Goal: Task Accomplishment & Management: Manage account settings

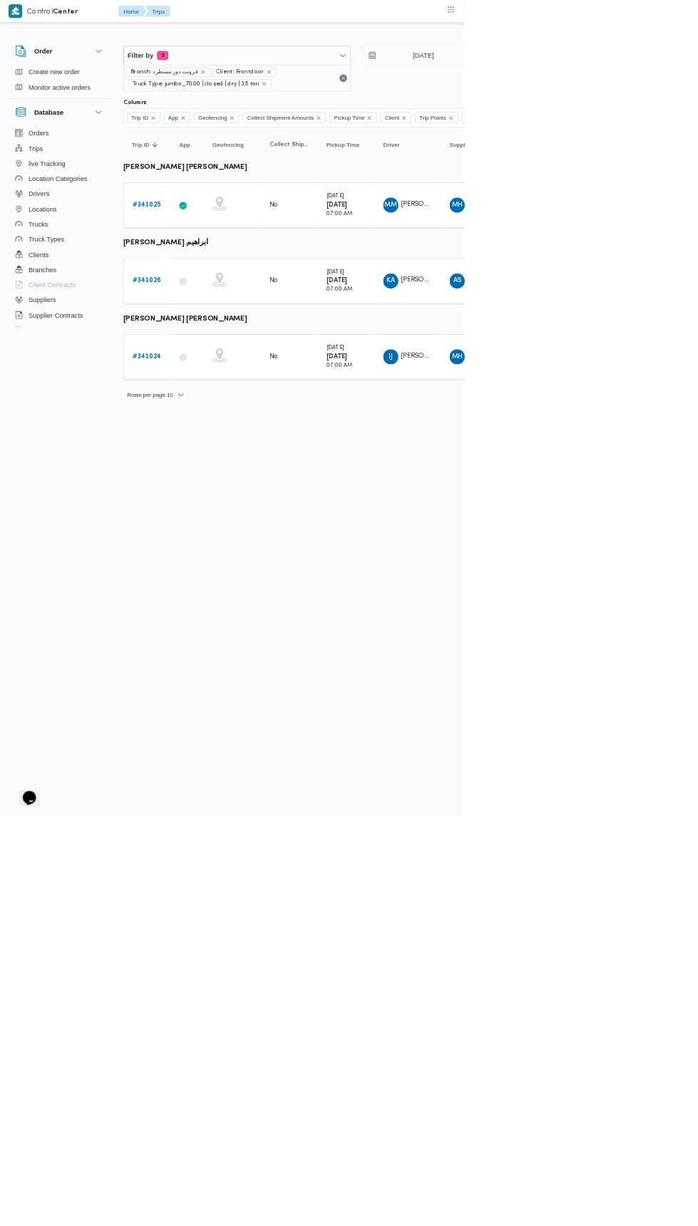
click at [222, 532] on b "# 341024" at bounding box center [220, 536] width 43 height 9
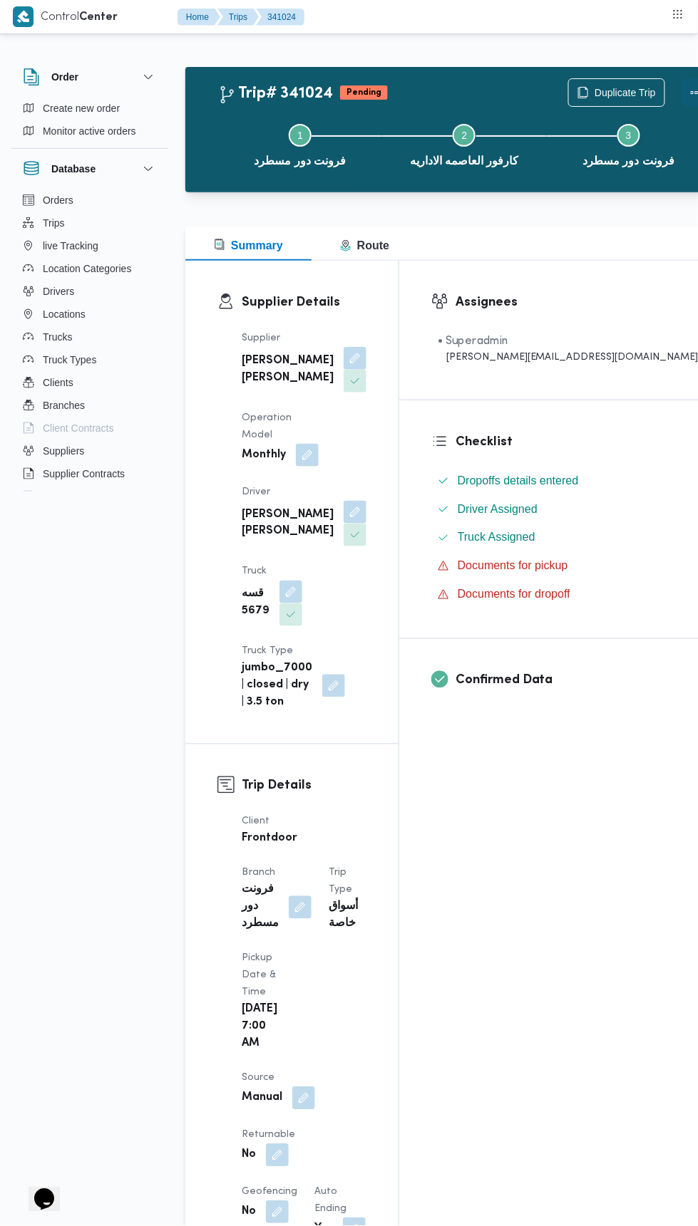
click at [682, 93] on button "Actions" at bounding box center [696, 92] width 29 height 29
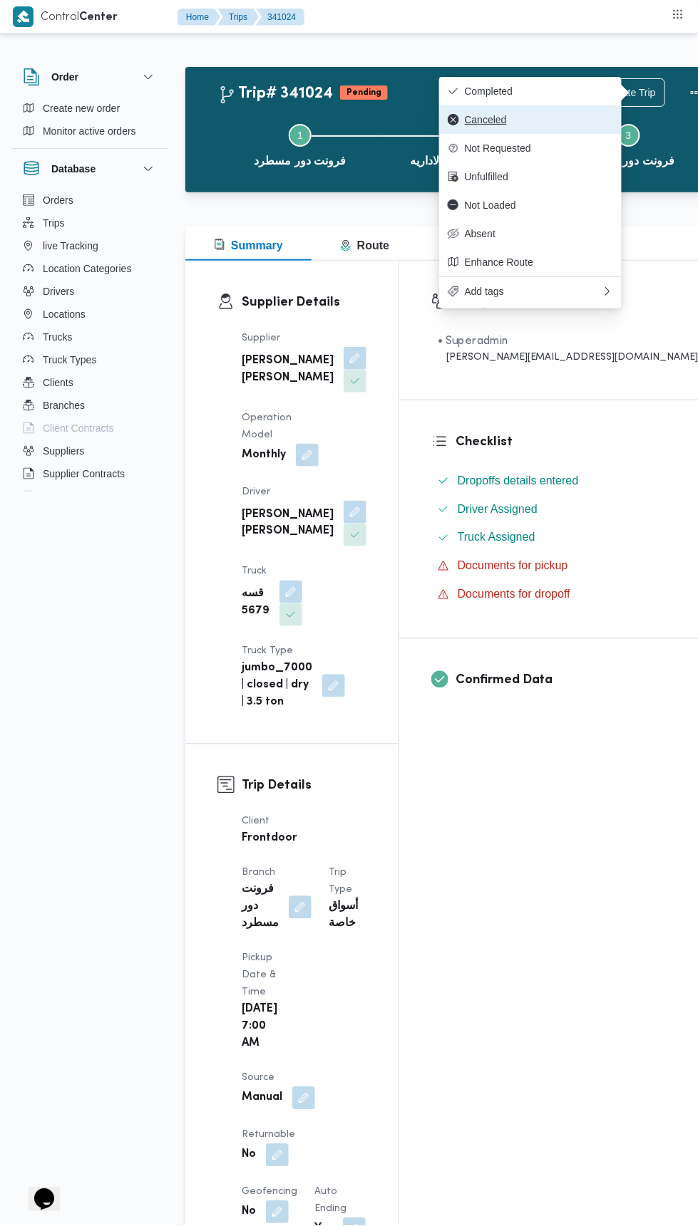
click at [576, 120] on span "Canceled" at bounding box center [539, 119] width 148 height 11
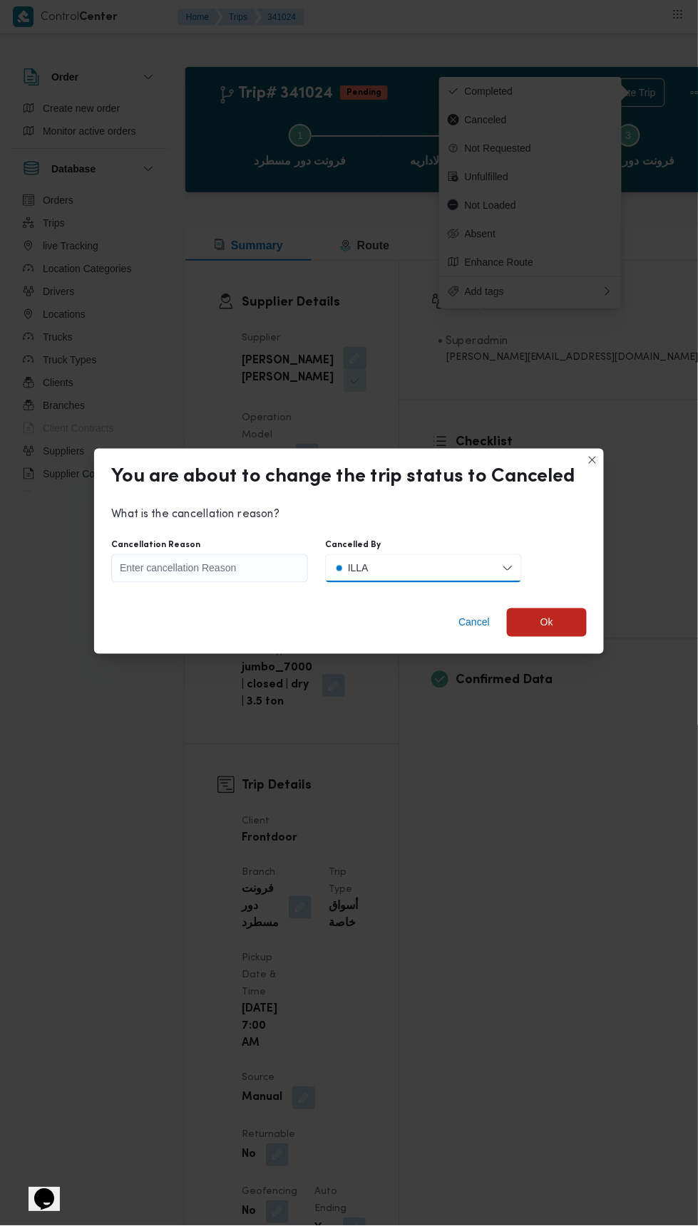
click at [415, 561] on button "ILLA" at bounding box center [423, 568] width 197 height 29
click at [428, 623] on span "Client" at bounding box center [435, 620] width 168 height 19
click at [245, 564] on input "Cancellation Reason" at bounding box center [209, 568] width 197 height 29
click at [530, 1085] on div "You are about to change the trip status to Canceled What is the cancellation re…" at bounding box center [349, 613] width 698 height 1226
click at [239, 556] on input "ت" at bounding box center [209, 568] width 197 height 29
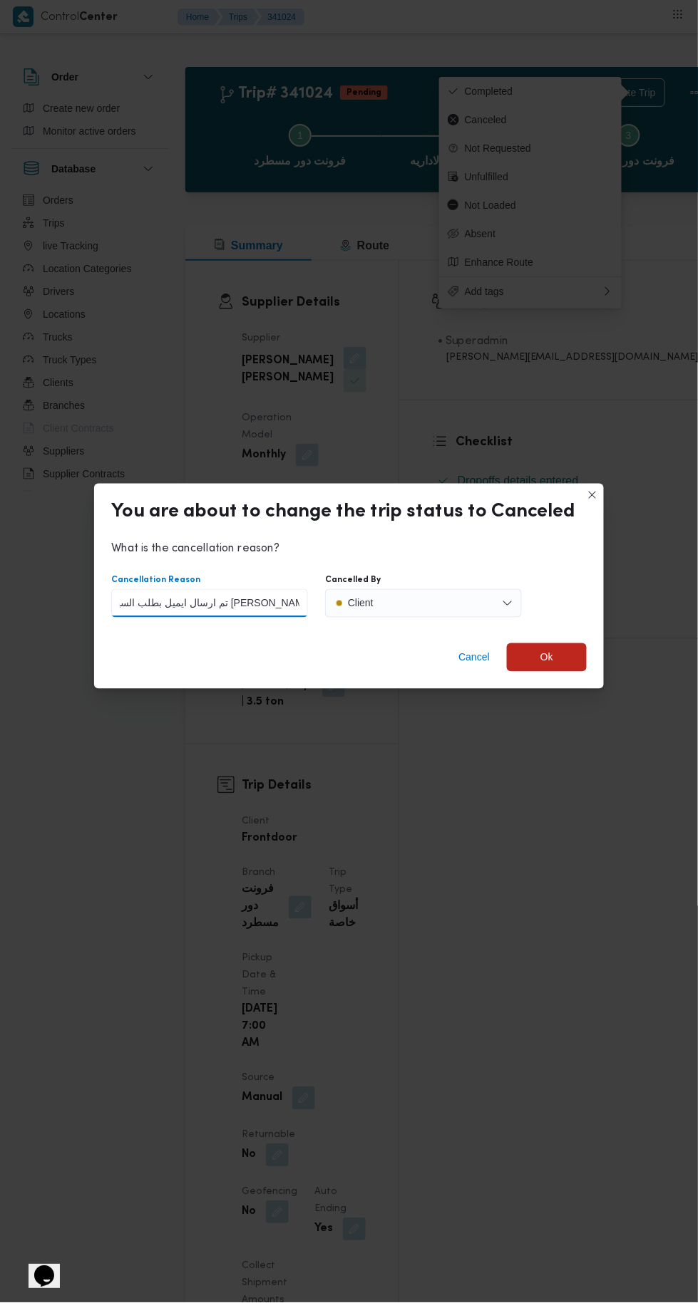
type input "تم ارسال ايميل بطلب السيار امس وتم الغائه من استاذ [PERSON_NAME] [DATE]"
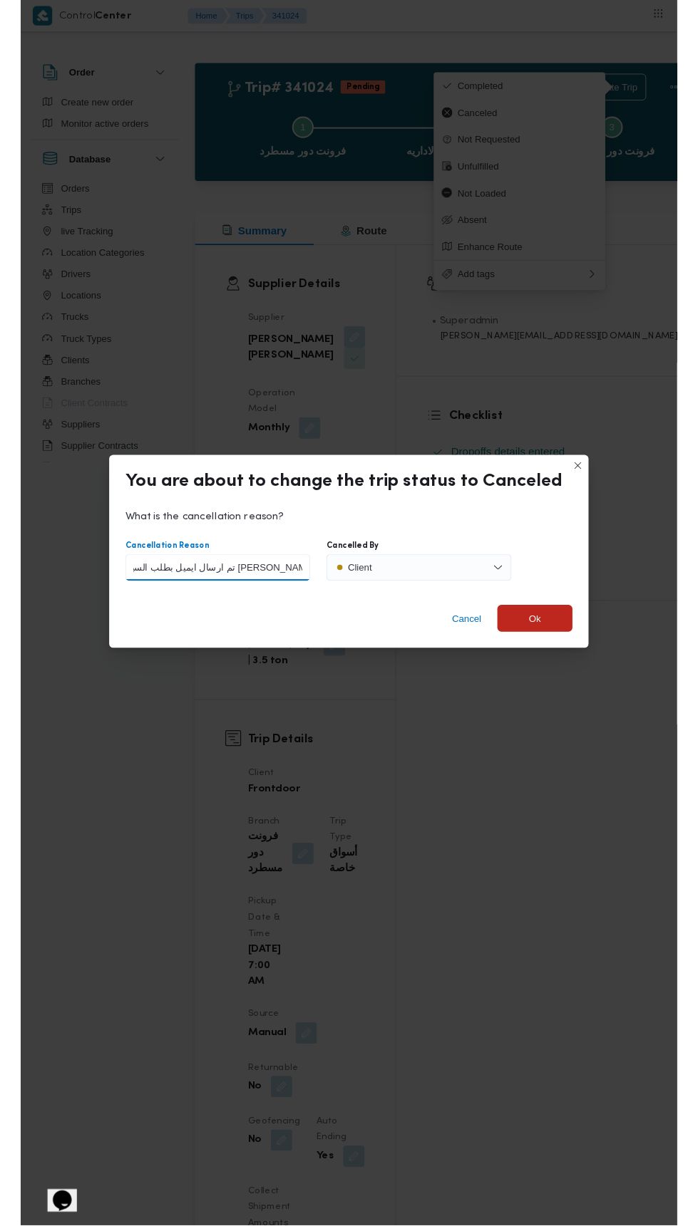
scroll to position [0, 119]
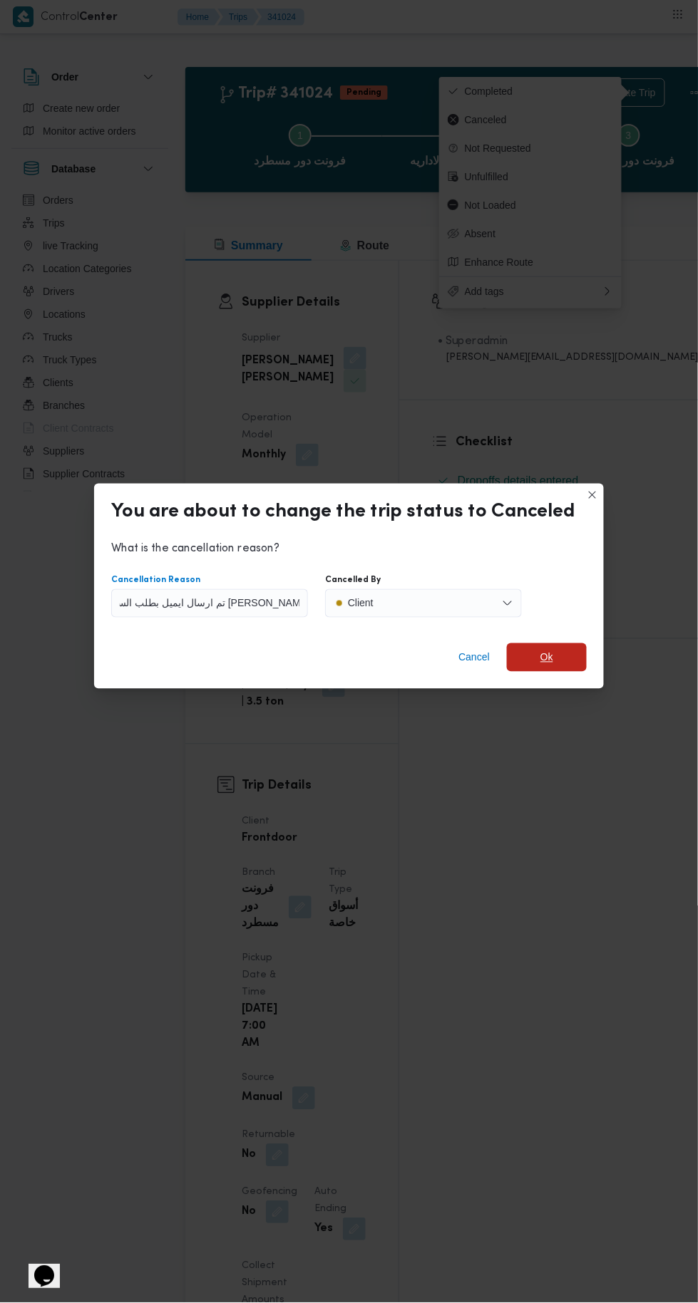
click at [579, 653] on span "Ok" at bounding box center [547, 657] width 80 height 29
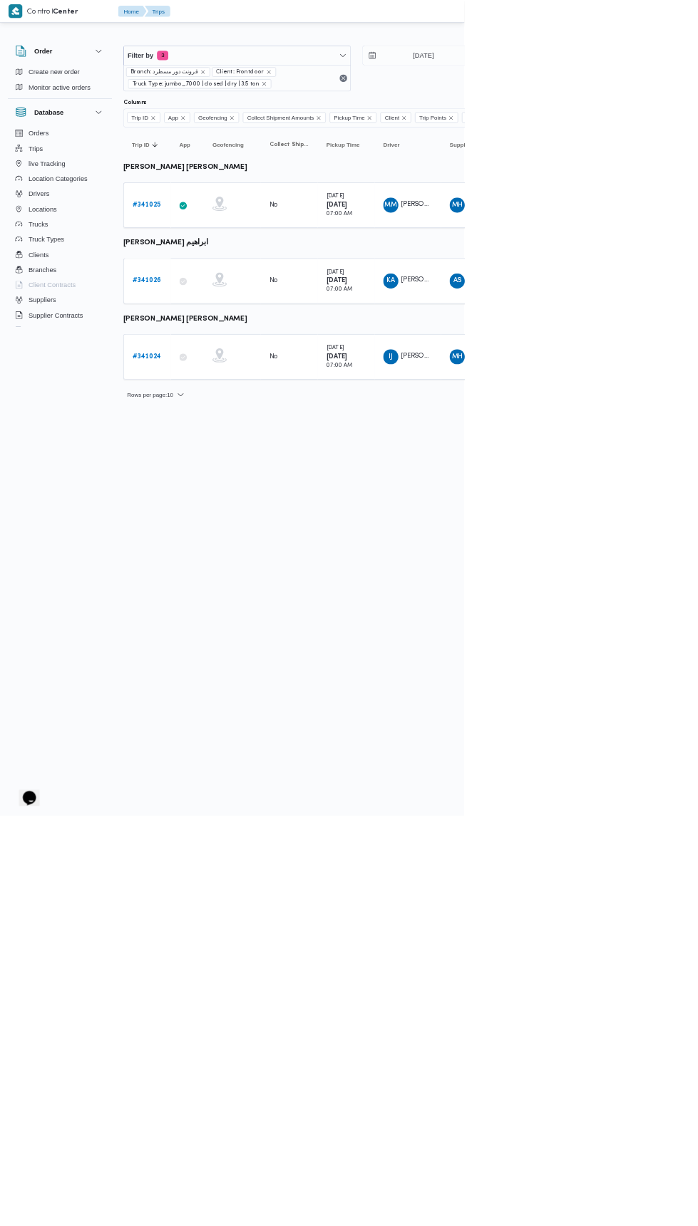
click at [227, 419] on b "# 341026" at bounding box center [220, 422] width 43 height 9
click at [222, 306] on b "# 341025" at bounding box center [220, 308] width 43 height 9
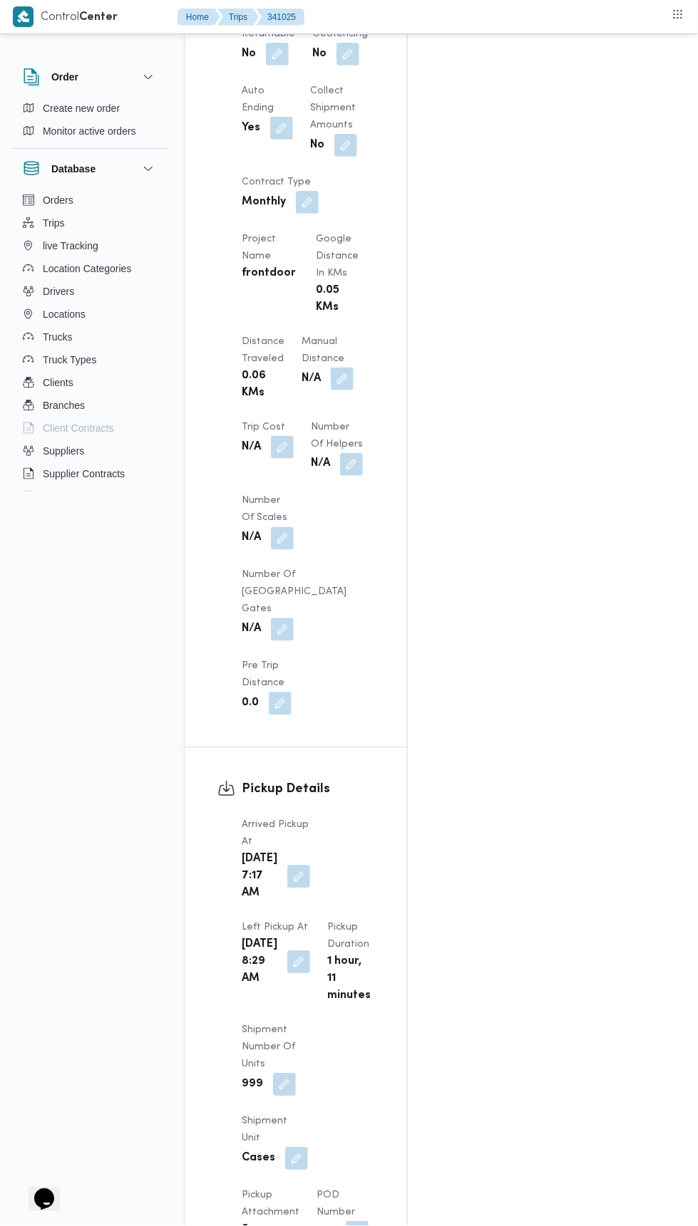
scroll to position [1136, 0]
click at [310, 950] on button "button" at bounding box center [298, 961] width 23 height 23
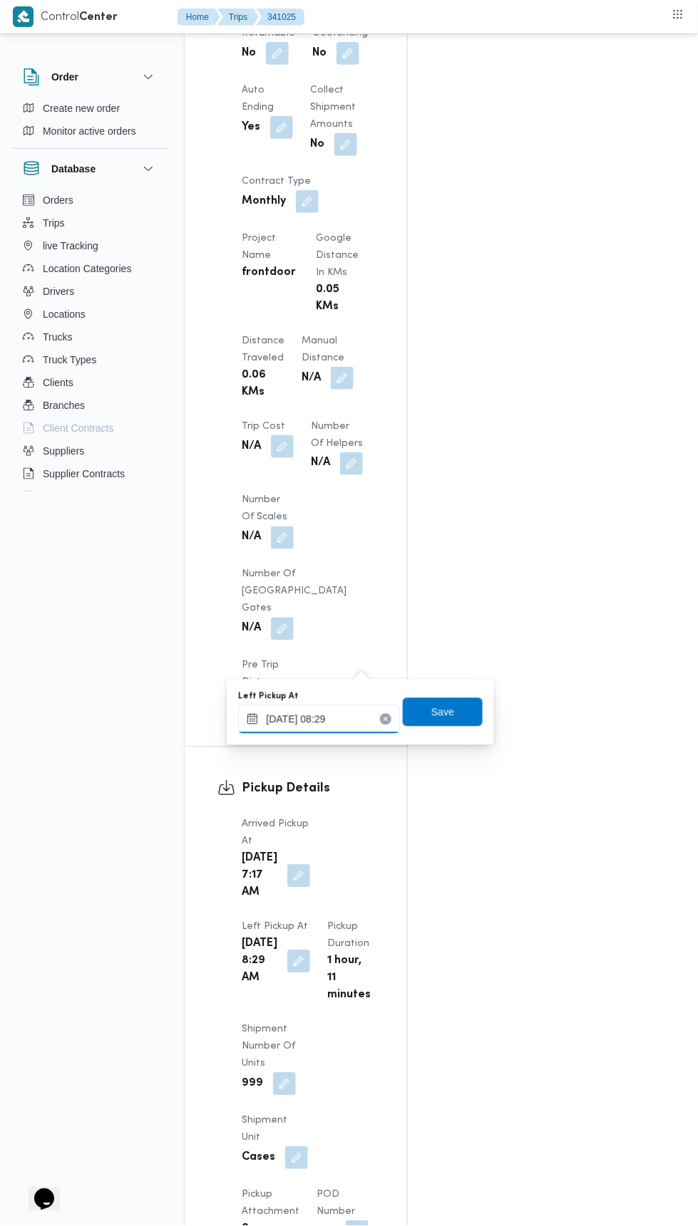
click at [336, 729] on input "[DATE] 08:29" at bounding box center [319, 719] width 162 height 29
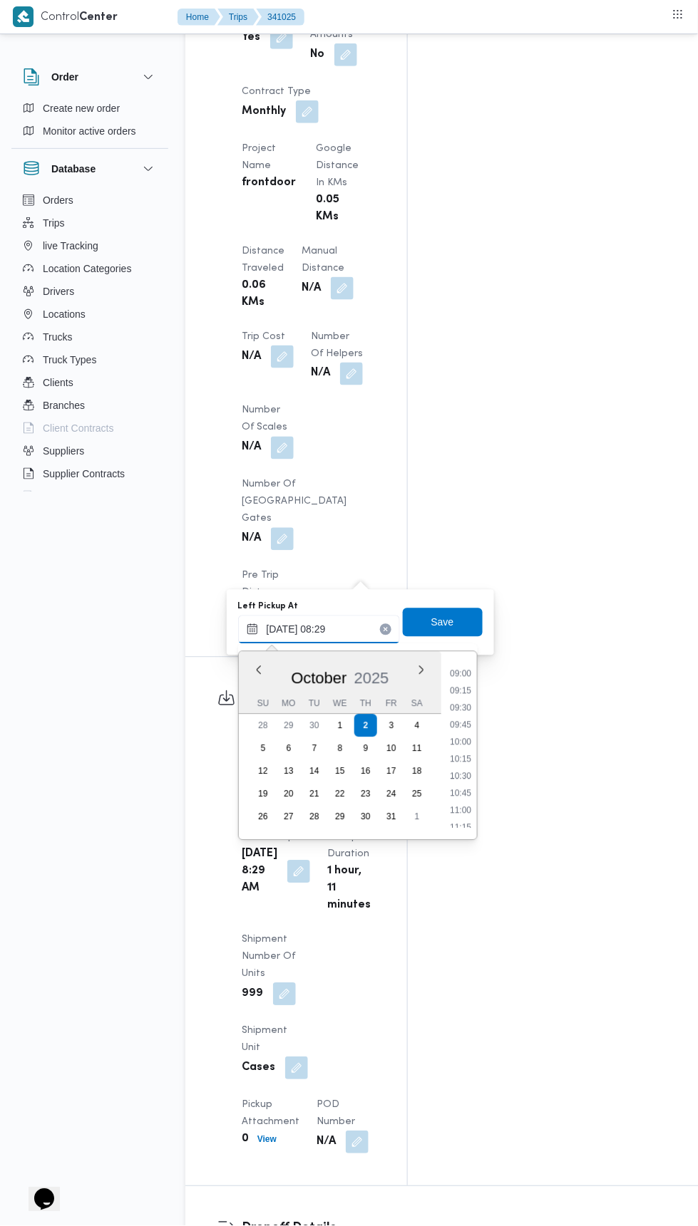
scroll to position [613, 0]
click at [471, 808] on li "11:00" at bounding box center [460, 810] width 33 height 14
type input "[DATE] 11:00"
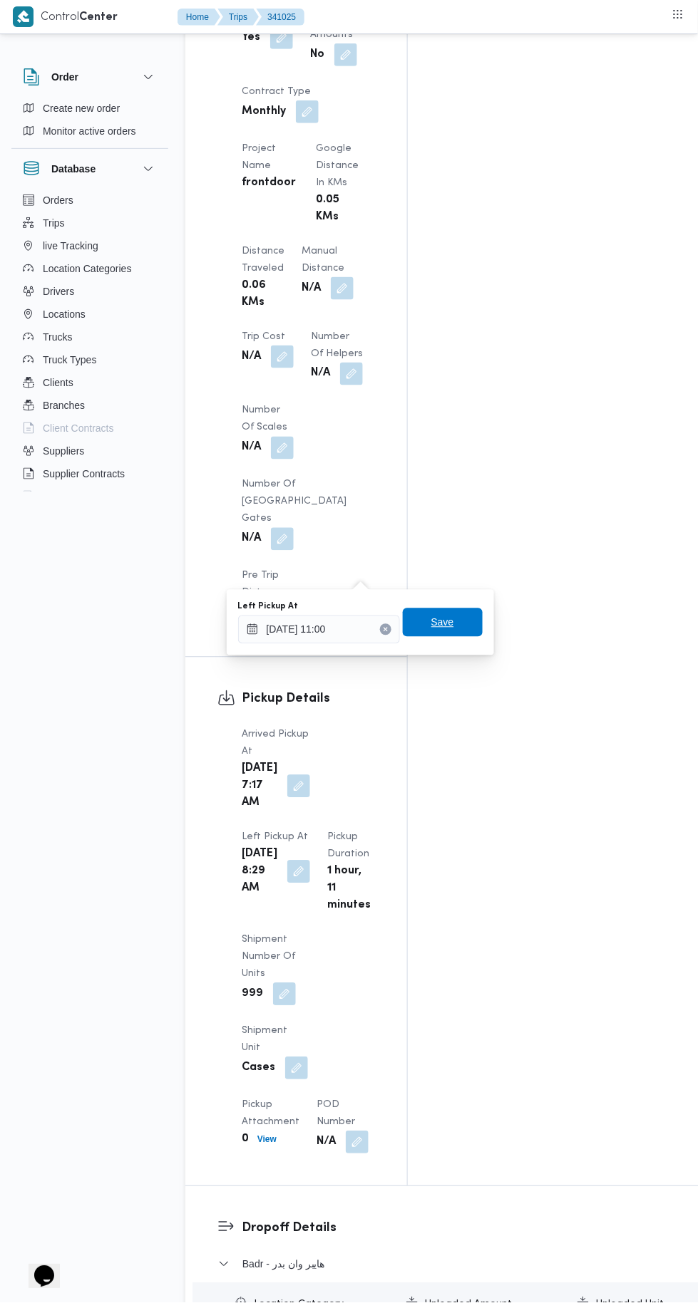
click at [449, 628] on span "Save" at bounding box center [442, 622] width 23 height 17
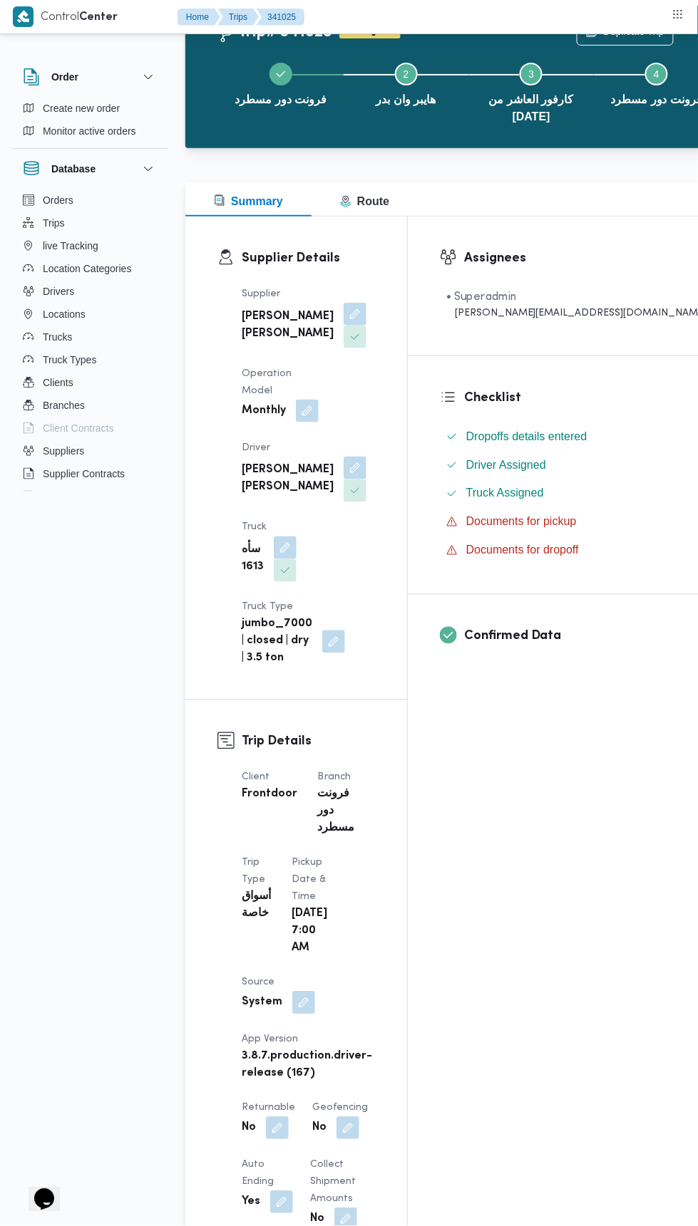
scroll to position [0, 0]
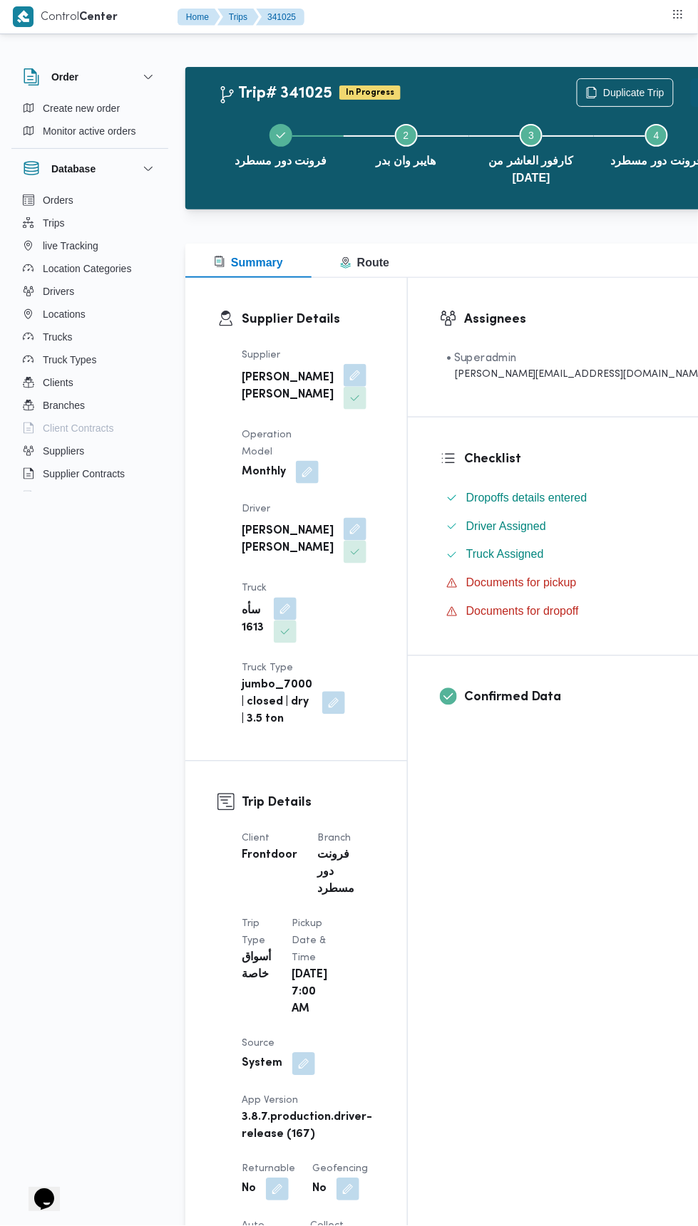
click at [690, 86] on button "Actions" at bounding box center [704, 92] width 29 height 29
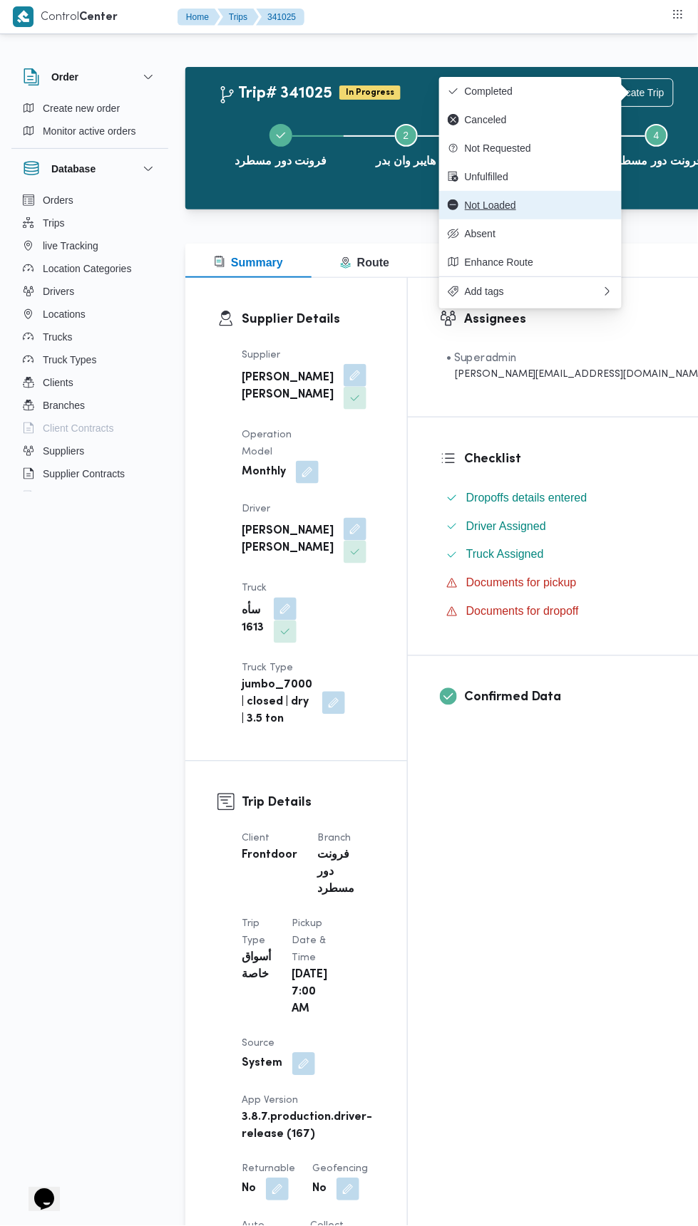
click at [588, 202] on span "Not Loaded" at bounding box center [539, 205] width 148 height 11
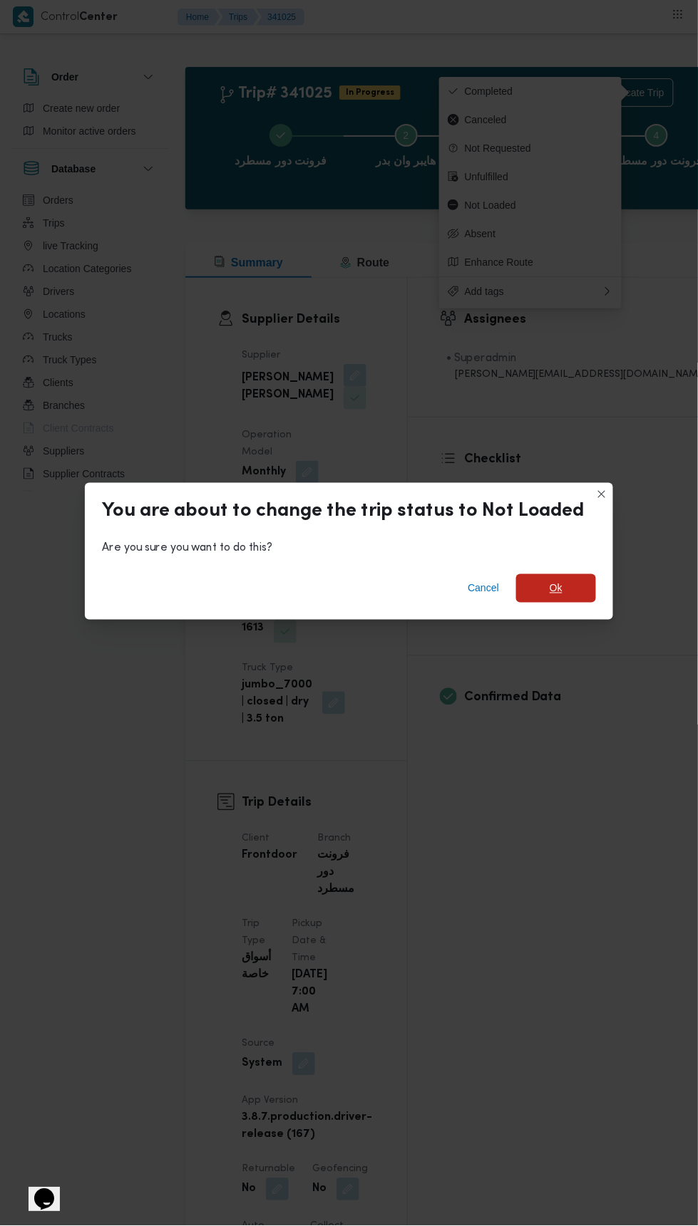
click at [552, 587] on span "Ok" at bounding box center [555, 588] width 13 height 17
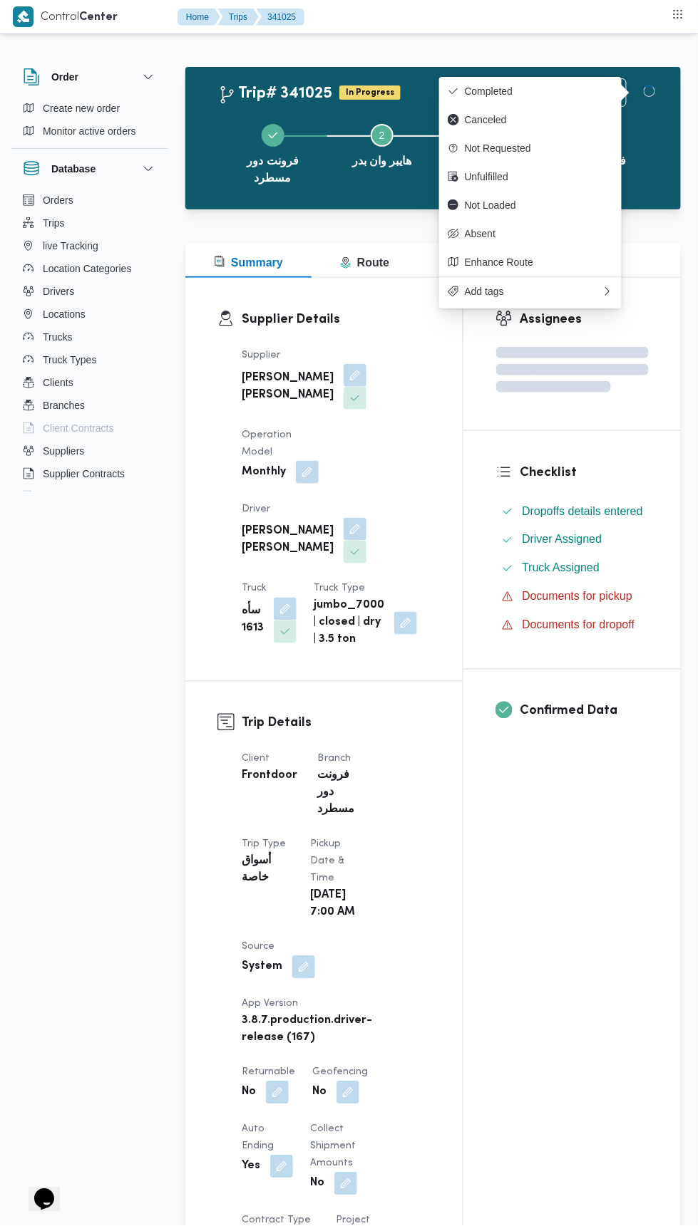
click at [541, 888] on div "Assignees Checklist Dropoffs details entered Driver Assigned Truck Assigned Doc…" at bounding box center [571, 1177] width 217 height 1798
